Goal: Ask a question

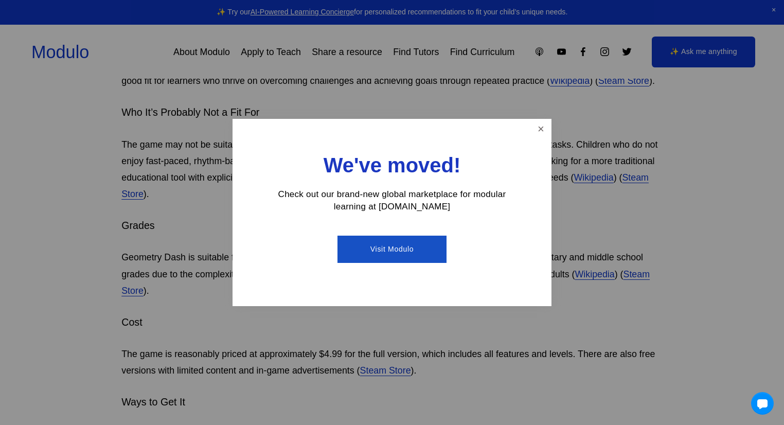
click at [418, 253] on link "Visit Modulo" at bounding box center [391, 249] width 109 height 27
click at [544, 133] on link "Close" at bounding box center [541, 129] width 18 height 18
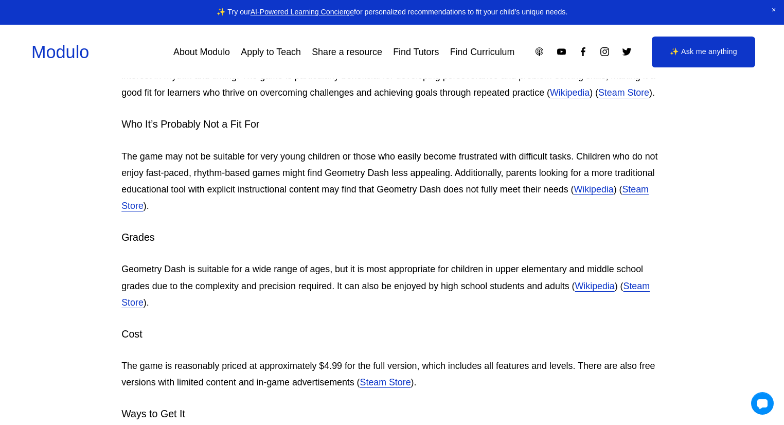
scroll to position [2377, 0]
click at [135, 207] on link "Steam Store" at bounding box center [384, 198] width 527 height 27
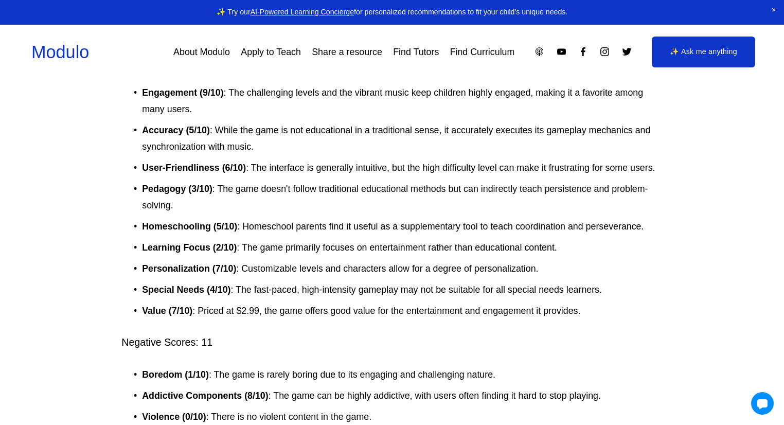
scroll to position [1898, 0]
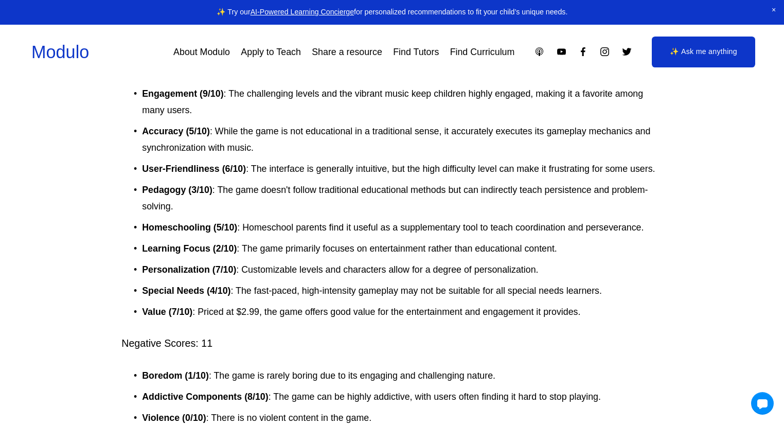
click at [726, 59] on link "✨ Ask me anything" at bounding box center [703, 52] width 103 height 31
